Goal: Entertainment & Leisure: Consume media (video, audio)

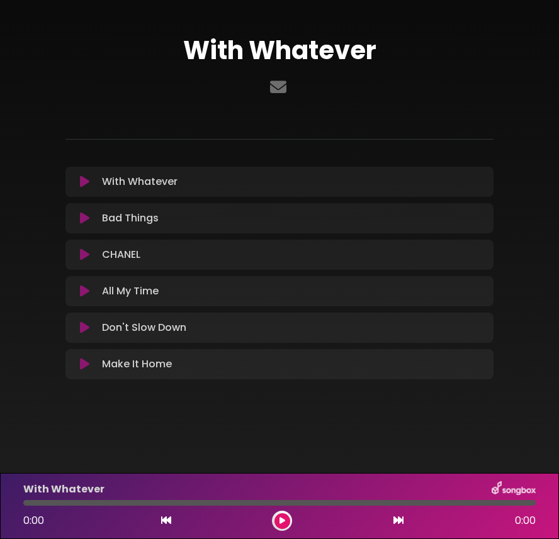
click at [82, 182] on icon at bounding box center [84, 182] width 9 height 13
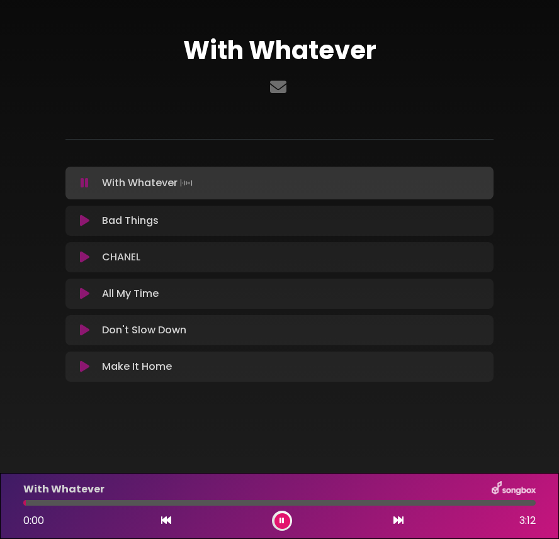
click at [285, 524] on button at bounding box center [282, 522] width 16 height 16
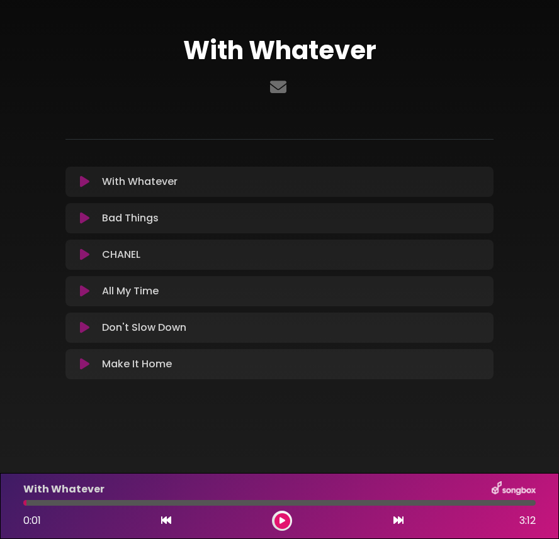
click at [85, 293] on icon at bounding box center [84, 291] width 9 height 13
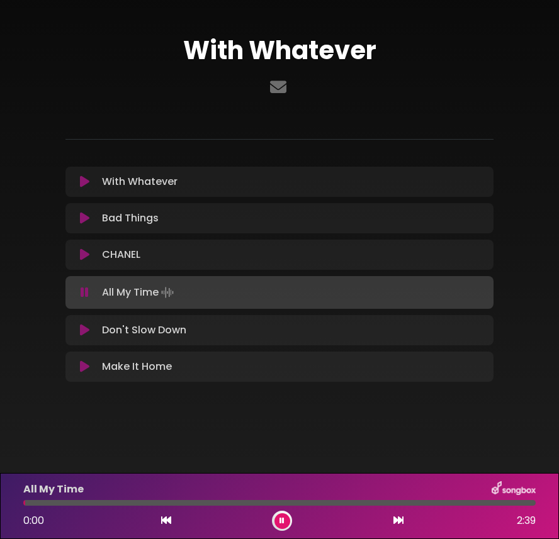
click at [289, 526] on div at bounding box center [282, 521] width 20 height 20
click at [283, 521] on icon at bounding box center [282, 521] width 5 height 8
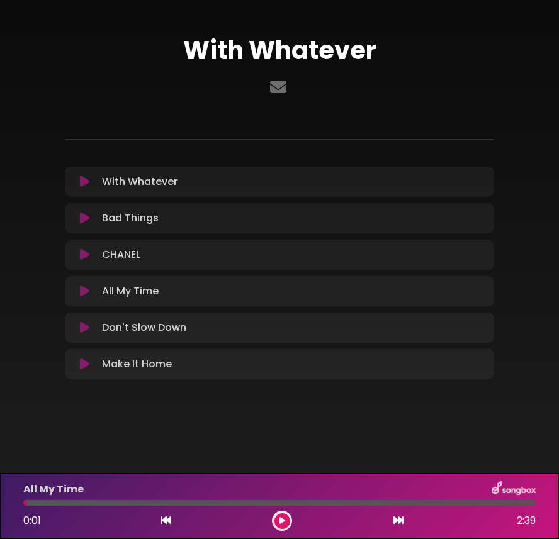
click at [83, 256] on icon at bounding box center [84, 255] width 9 height 13
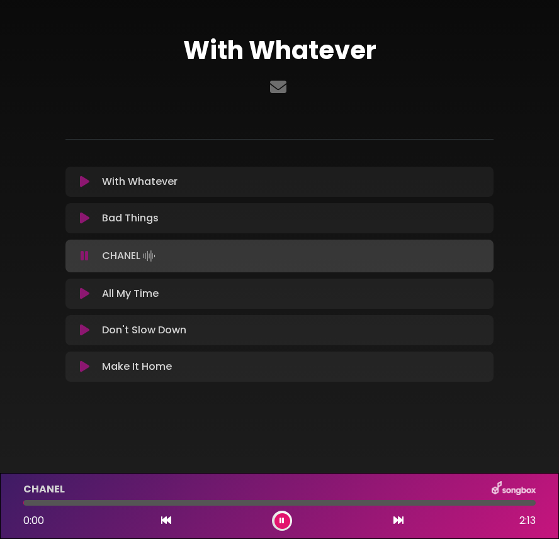
click at [285, 521] on button at bounding box center [282, 522] width 16 height 16
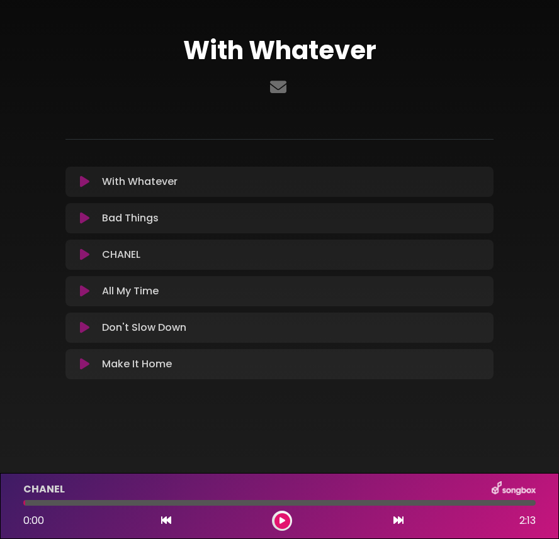
click at [285, 521] on button at bounding box center [282, 522] width 16 height 16
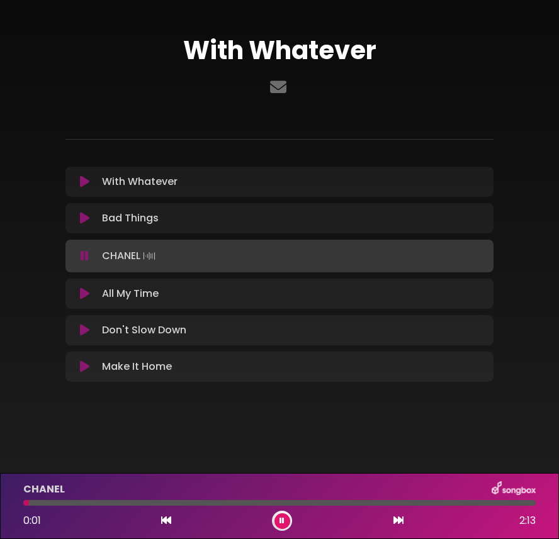
click at [285, 521] on button at bounding box center [282, 522] width 16 height 16
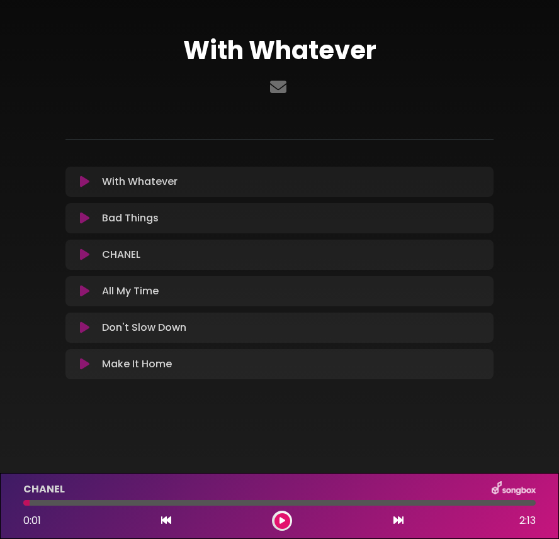
click at [285, 521] on button at bounding box center [282, 522] width 16 height 16
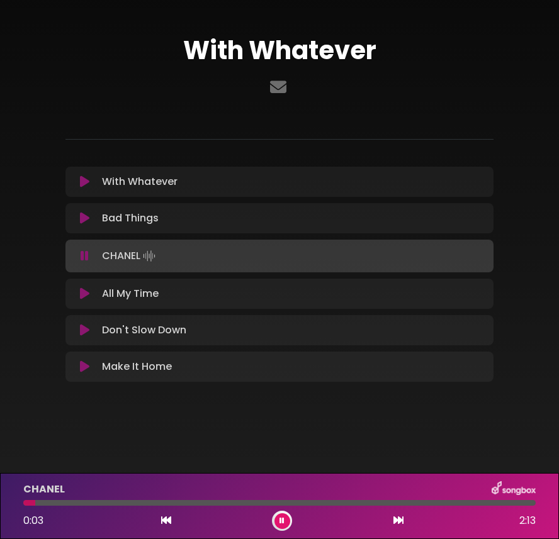
click at [82, 295] on icon at bounding box center [84, 294] width 9 height 13
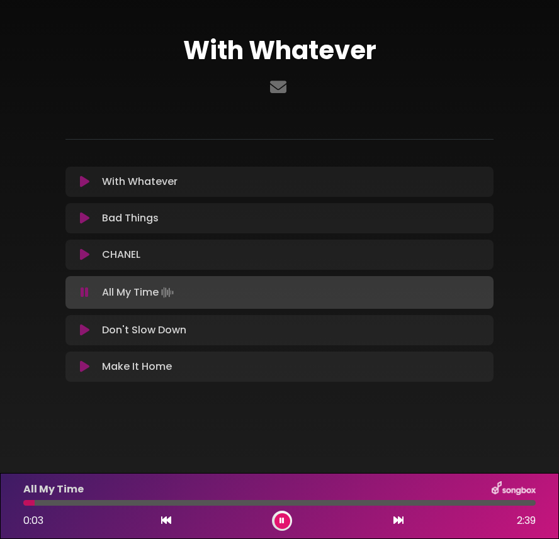
click at [284, 524] on icon at bounding box center [282, 521] width 5 height 8
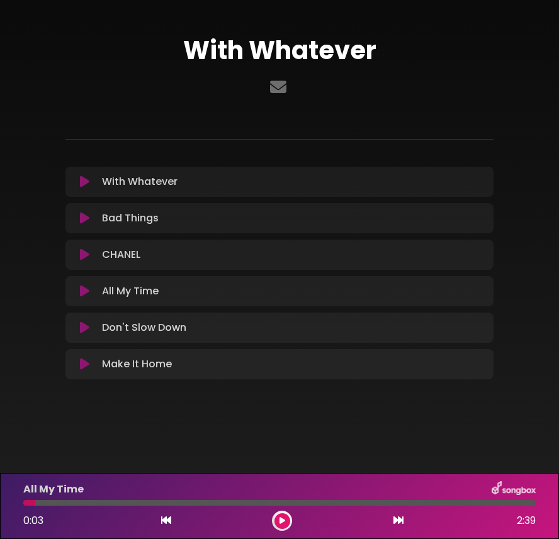
drag, startPoint x: 31, startPoint y: 504, endPoint x: 20, endPoint y: 501, distance: 11.2
click at [20, 501] on div at bounding box center [280, 503] width 528 height 6
drag, startPoint x: 31, startPoint y: 504, endPoint x: 21, endPoint y: 500, distance: 10.8
click at [21, 500] on div at bounding box center [280, 503] width 528 height 6
click at [27, 505] on div at bounding box center [29, 503] width 12 height 6
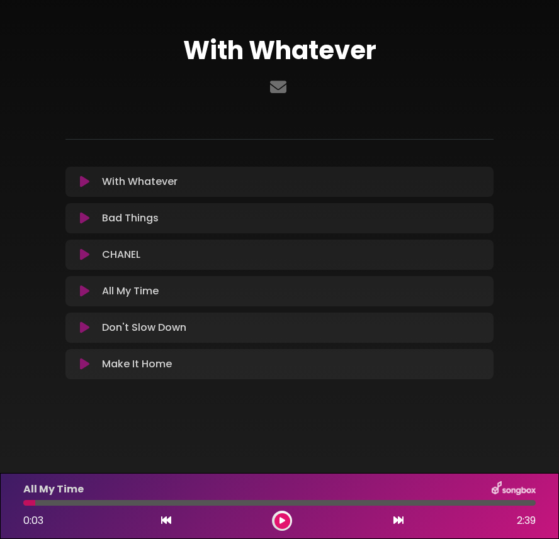
drag, startPoint x: 27, startPoint y: 506, endPoint x: 20, endPoint y: 504, distance: 7.8
click at [20, 504] on div at bounding box center [280, 503] width 528 height 6
click at [26, 503] on div "All My Time 0:03 2:39" at bounding box center [280, 507] width 528 height 50
click at [285, 519] on button at bounding box center [282, 522] width 16 height 16
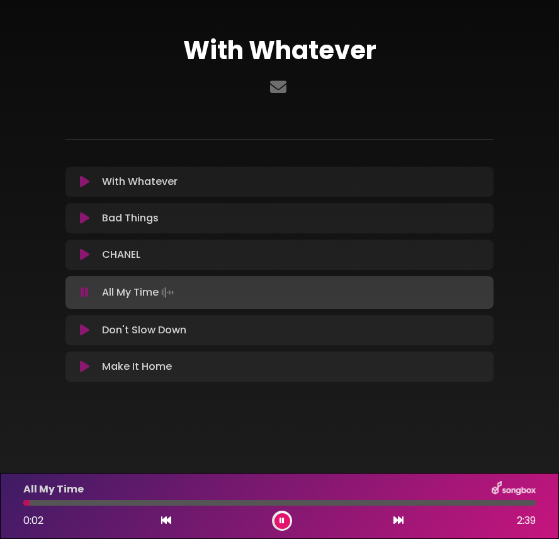
click at [77, 500] on div at bounding box center [279, 503] width 512 height 6
click at [81, 251] on icon at bounding box center [84, 255] width 9 height 13
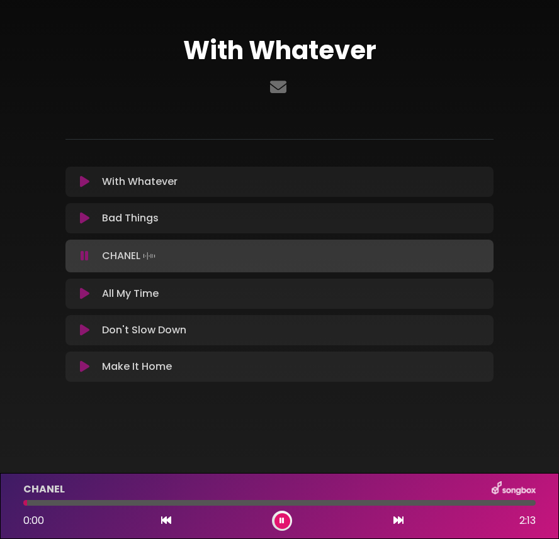
click at [154, 506] on div "CHANEL 0:00 2:13" at bounding box center [280, 507] width 528 height 50
click at [154, 504] on div at bounding box center [279, 503] width 512 height 6
click at [88, 293] on icon at bounding box center [84, 294] width 9 height 13
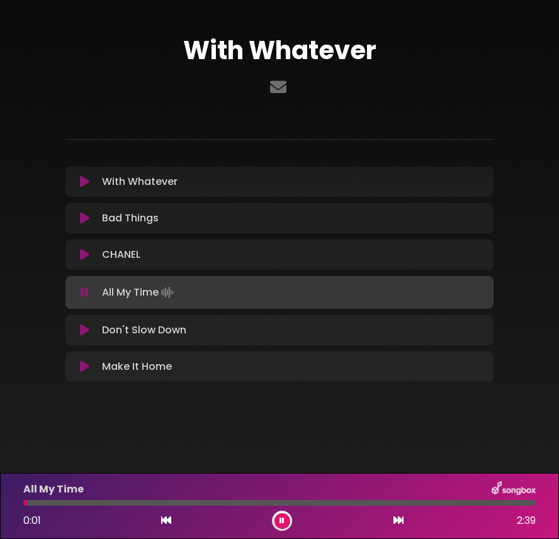
click at [63, 502] on div at bounding box center [279, 503] width 512 height 6
click at [277, 521] on button at bounding box center [282, 522] width 16 height 16
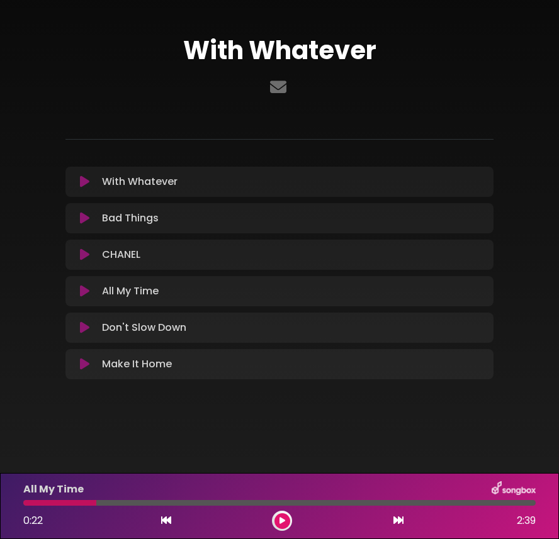
click at [81, 186] on icon at bounding box center [84, 182] width 9 height 13
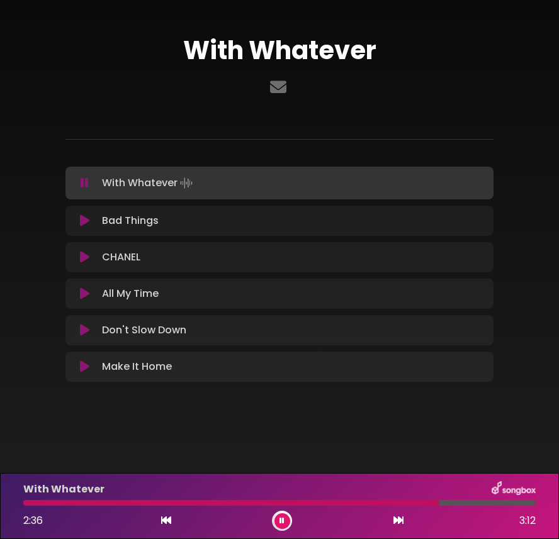
click at [278, 522] on button at bounding box center [282, 522] width 16 height 16
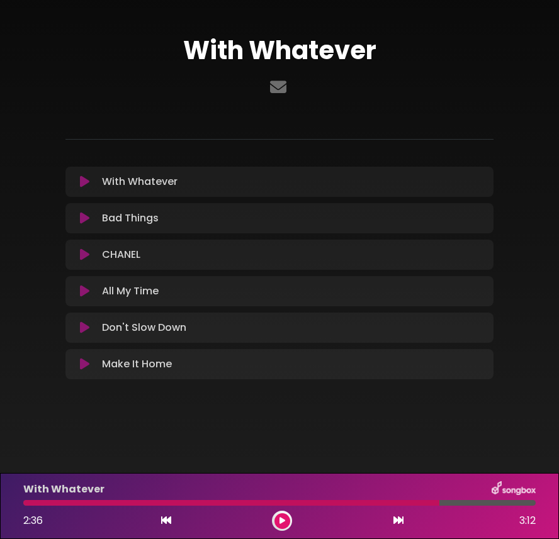
click at [480, 504] on div at bounding box center [279, 503] width 512 height 6
click at [88, 219] on icon at bounding box center [84, 218] width 9 height 13
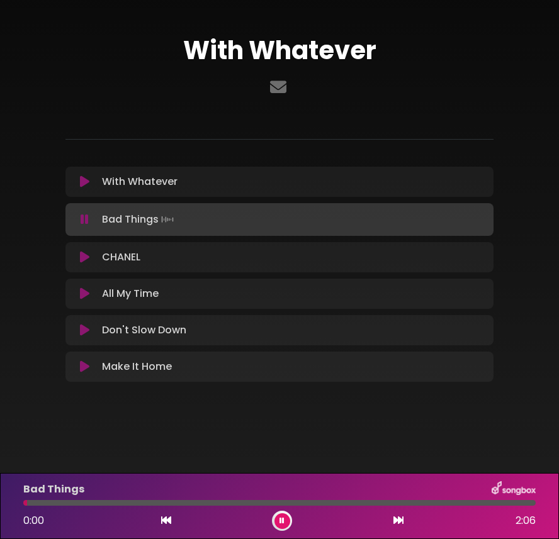
click at [156, 499] on div "Bad Things 0:00 2:06" at bounding box center [280, 507] width 528 height 50
click at [153, 502] on div at bounding box center [279, 503] width 512 height 6
click at [512, 505] on div at bounding box center [279, 503] width 512 height 6
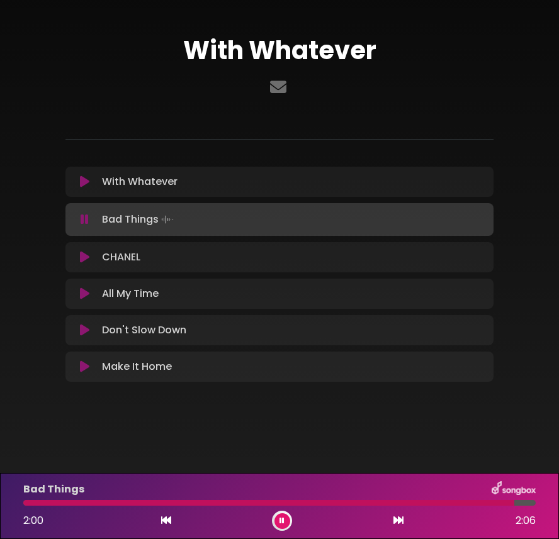
click at [484, 503] on div at bounding box center [268, 503] width 491 height 6
click at [282, 525] on button at bounding box center [282, 522] width 16 height 16
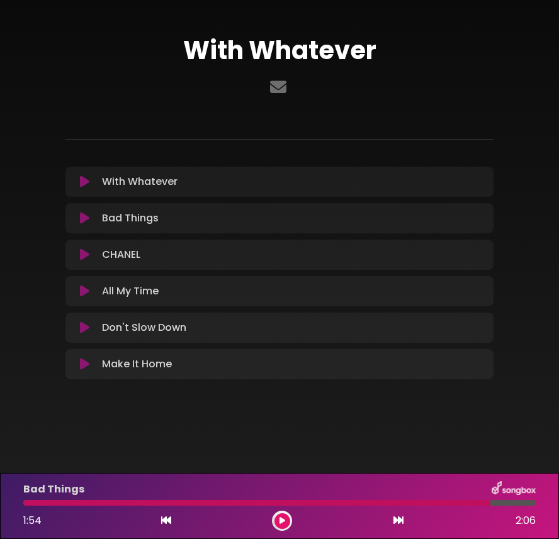
click at [84, 251] on icon at bounding box center [84, 255] width 9 height 13
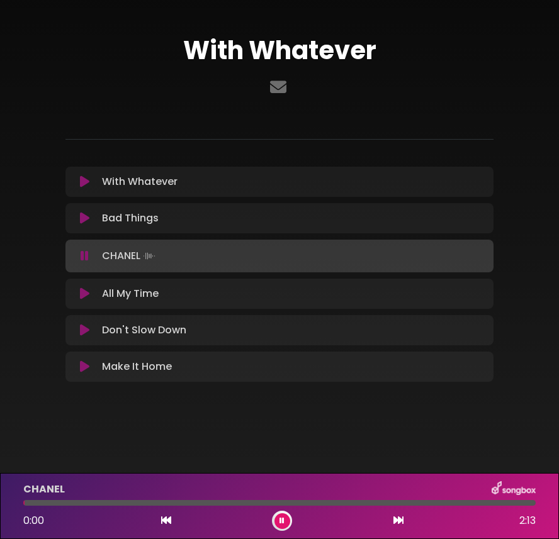
click at [84, 251] on icon at bounding box center [85, 256] width 8 height 13
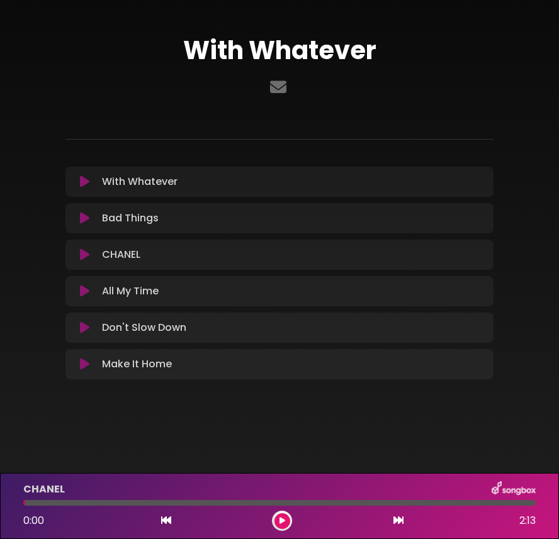
click at [84, 295] on icon at bounding box center [84, 291] width 9 height 13
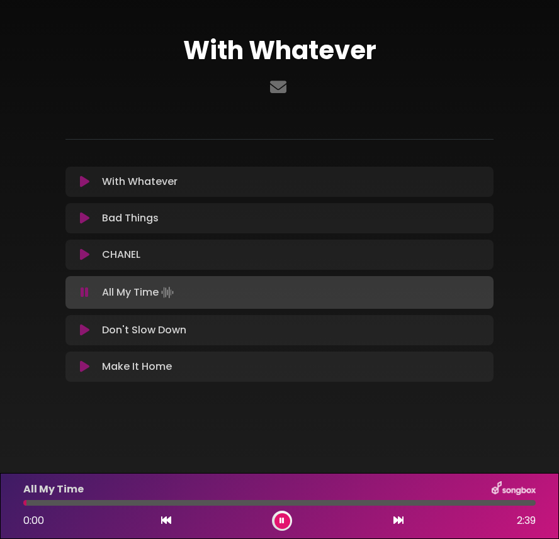
click at [146, 504] on div at bounding box center [279, 503] width 512 height 6
click at [33, 502] on div at bounding box center [279, 503] width 512 height 6
click at [509, 500] on div at bounding box center [279, 503] width 512 height 6
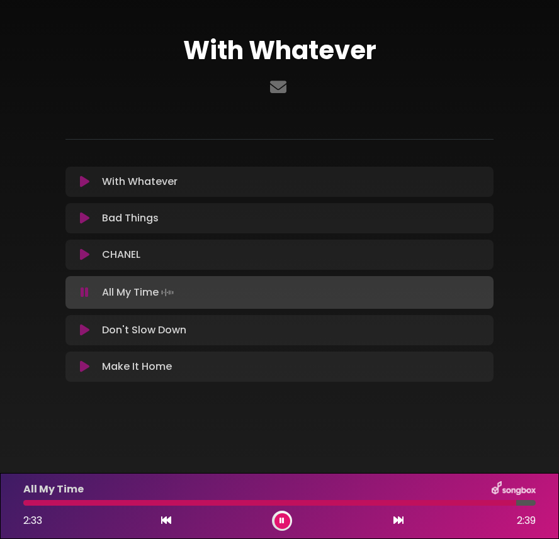
click at [84, 335] on icon at bounding box center [84, 330] width 9 height 13
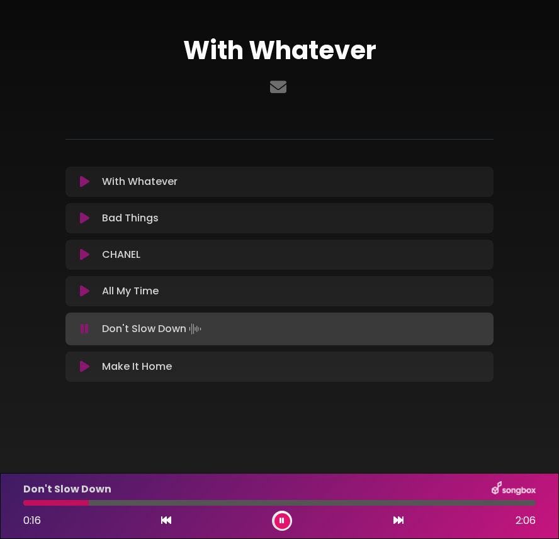
click at [89, 504] on div at bounding box center [279, 503] width 512 height 6
click at [88, 367] on icon at bounding box center [84, 367] width 9 height 13
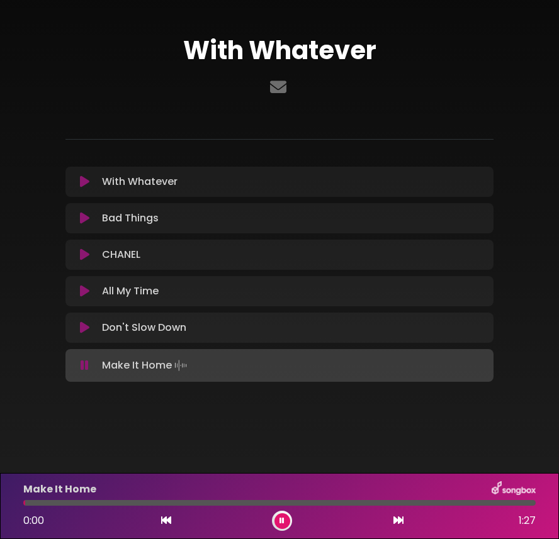
click at [90, 503] on div at bounding box center [279, 503] width 512 height 6
click at [143, 506] on div "Make It Home 0:12 1:27" at bounding box center [280, 507] width 528 height 50
click at [143, 502] on div at bounding box center [279, 503] width 512 height 6
click at [285, 523] on button at bounding box center [282, 522] width 16 height 16
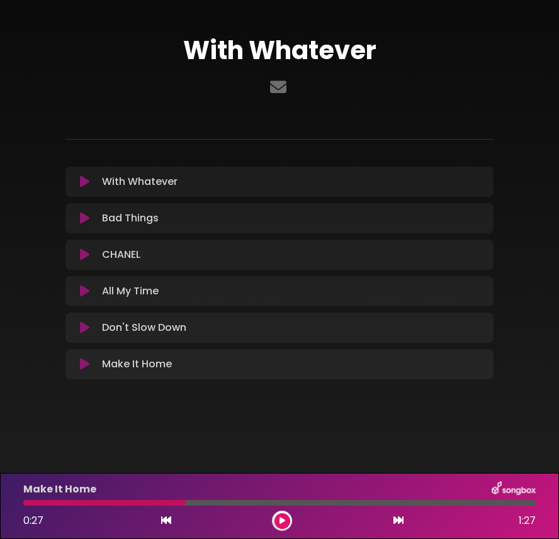
click at [143, 289] on p "All My Time Loading Track..." at bounding box center [130, 291] width 57 height 15
click at [120, 186] on p "With Whatever Loading Track..." at bounding box center [140, 181] width 76 height 15
click at [120, 182] on p "With Whatever Loading Track..." at bounding box center [140, 181] width 76 height 15
click at [84, 259] on icon at bounding box center [84, 255] width 9 height 13
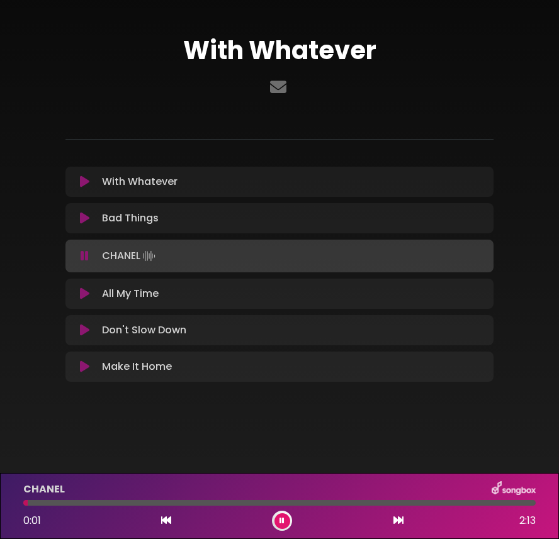
click at [512, 500] on div at bounding box center [279, 503] width 512 height 6
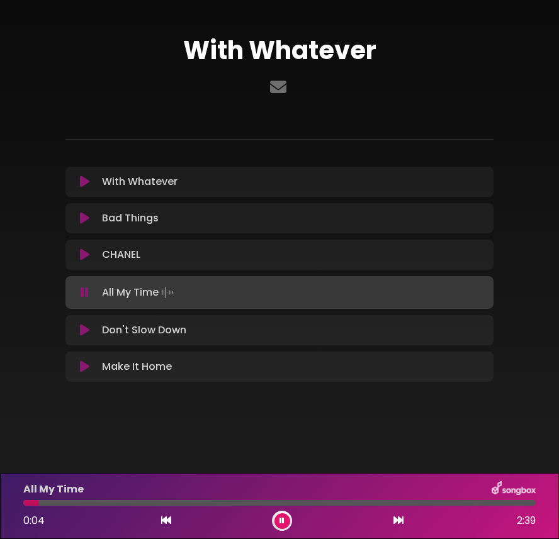
click at [278, 516] on button at bounding box center [282, 522] width 16 height 16
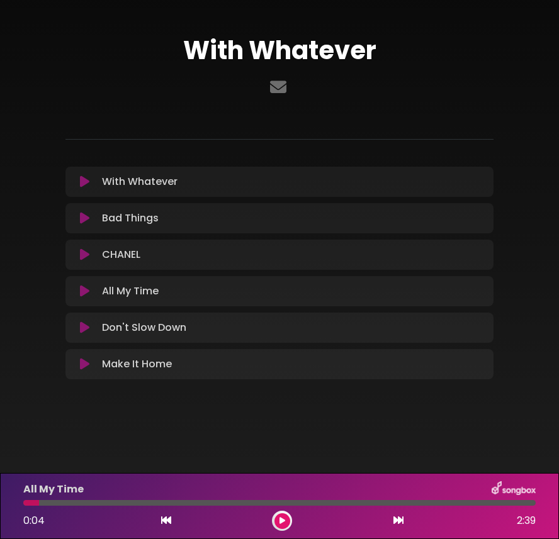
click at [81, 294] on icon at bounding box center [84, 291] width 9 height 13
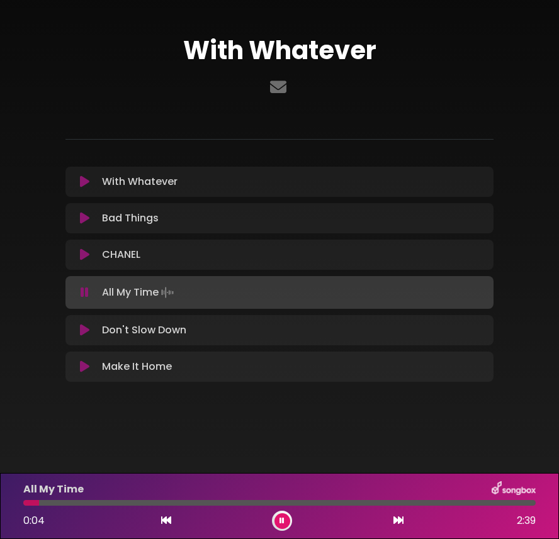
click at [81, 294] on icon at bounding box center [85, 292] width 8 height 13
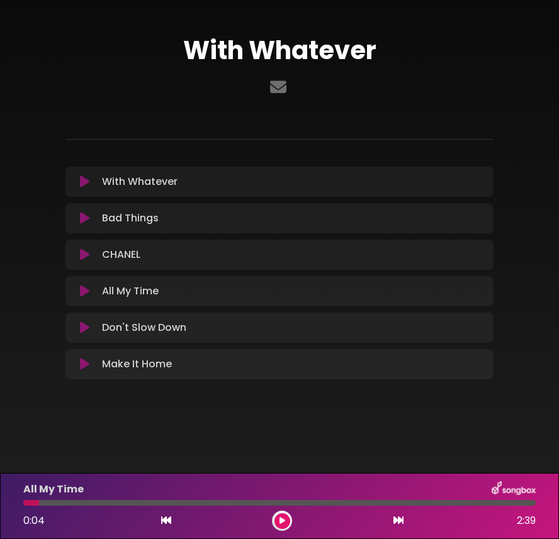
click at [81, 294] on icon at bounding box center [84, 291] width 9 height 13
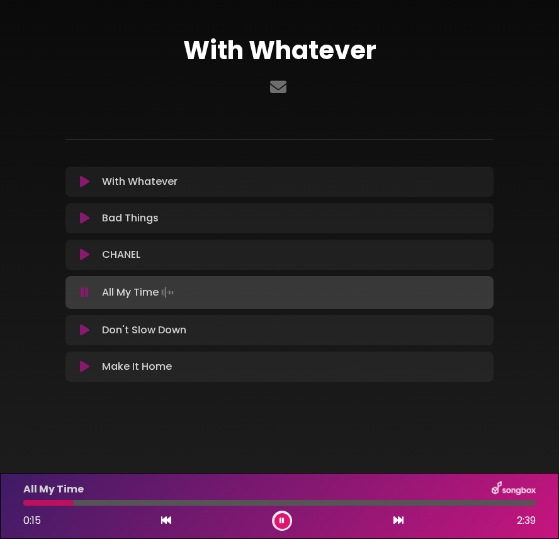
click at [283, 520] on icon at bounding box center [282, 521] width 5 height 8
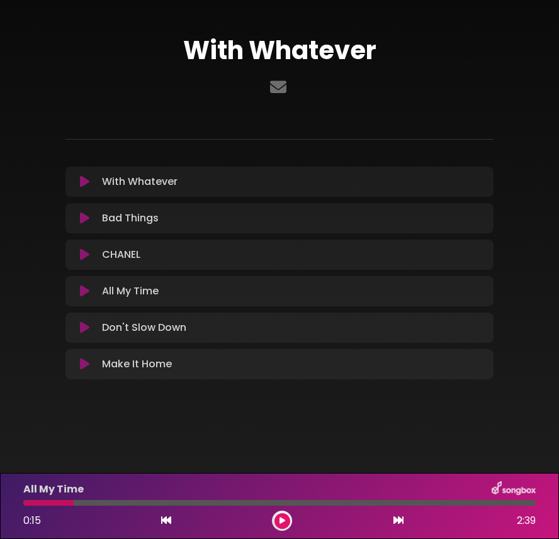
click at [83, 366] on icon at bounding box center [84, 364] width 9 height 13
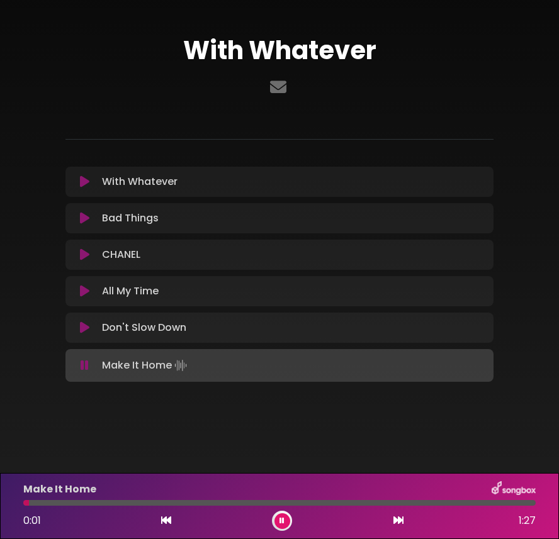
click at [468, 498] on div "Make It Home 0:01 1:27" at bounding box center [280, 507] width 528 height 50
click at [443, 500] on div at bounding box center [279, 503] width 512 height 6
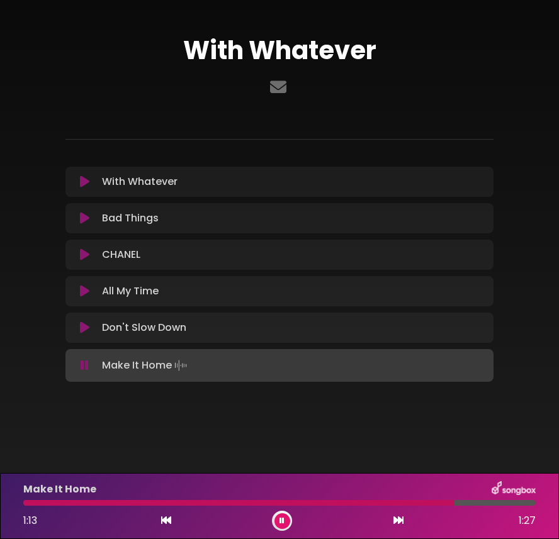
click at [84, 363] on icon at bounding box center [85, 365] width 8 height 13
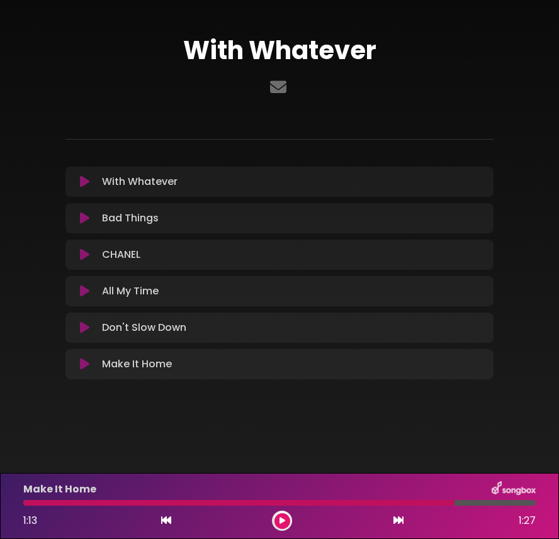
click at [86, 329] on icon at bounding box center [84, 328] width 9 height 13
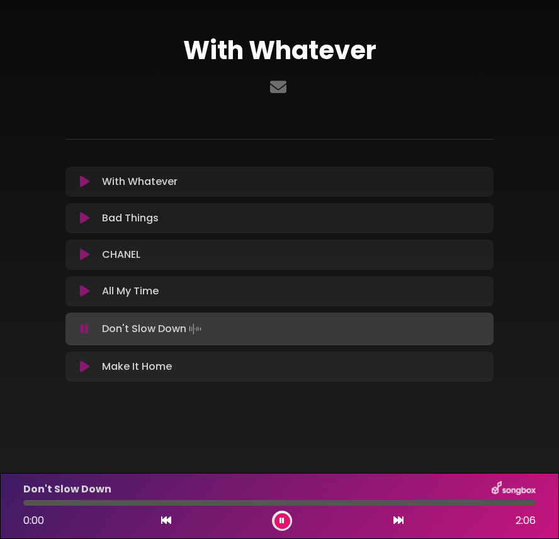
click at [86, 329] on icon at bounding box center [85, 329] width 8 height 13
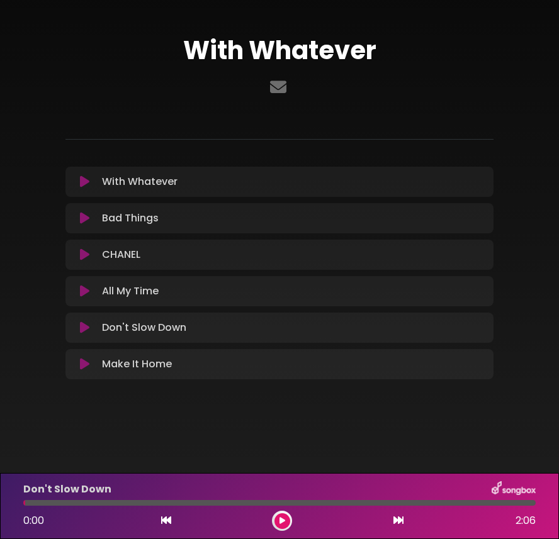
click at [83, 291] on icon at bounding box center [84, 291] width 9 height 13
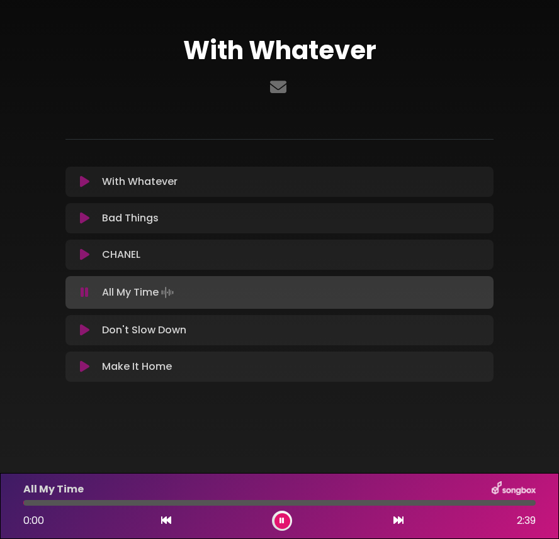
click at [83, 291] on icon at bounding box center [85, 292] width 8 height 13
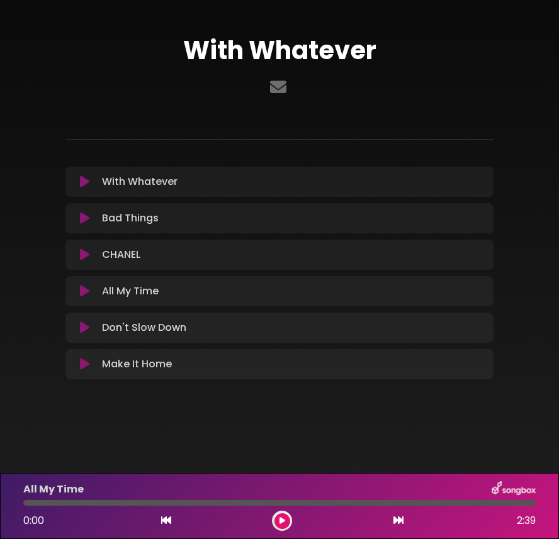
click at [81, 179] on icon at bounding box center [84, 182] width 9 height 13
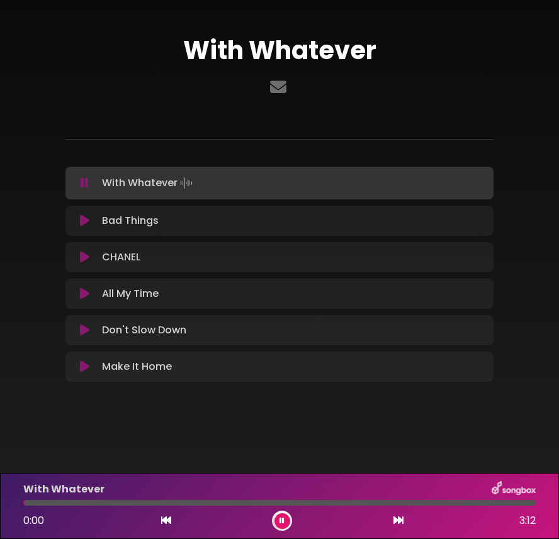
click at [82, 188] on icon at bounding box center [85, 183] width 8 height 13
